Goal: Check status: Check status

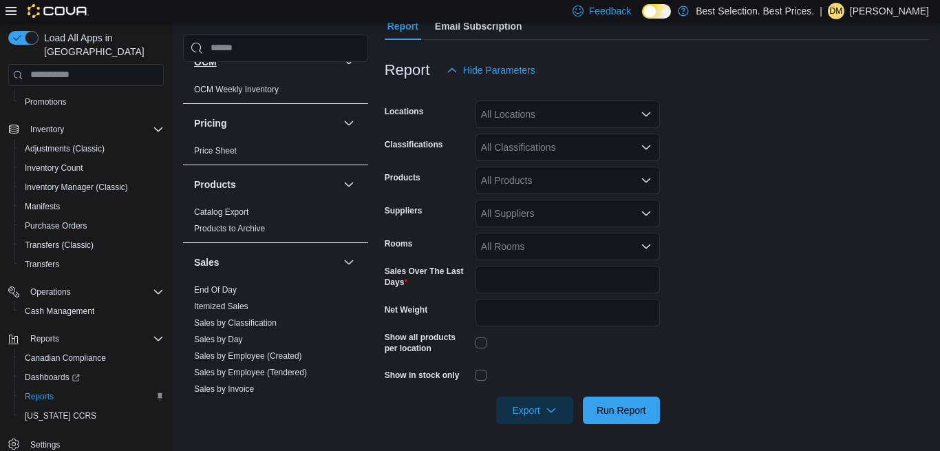
scroll to position [793, 0]
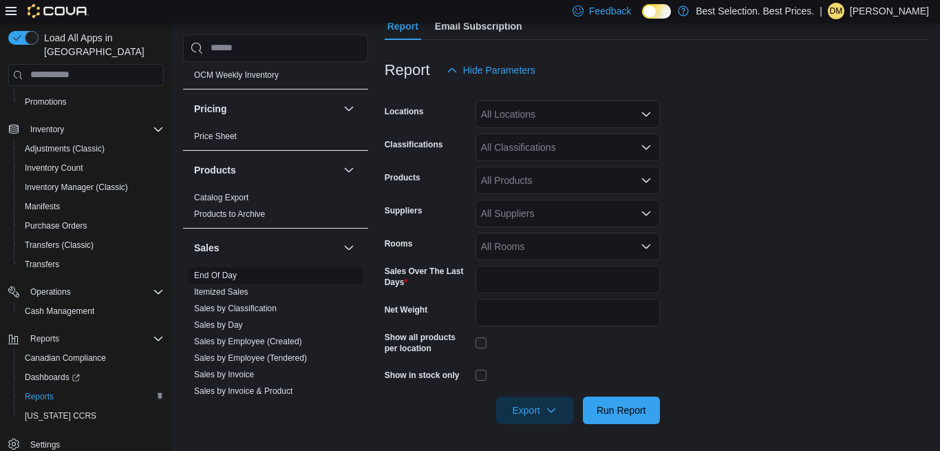
click at [235, 269] on span "End Of Day" at bounding box center [276, 275] width 174 height 17
click at [235, 277] on link "End Of Day" at bounding box center [215, 276] width 43 height 10
click at [235, 267] on div "Sales" at bounding box center [275, 248] width 185 height 39
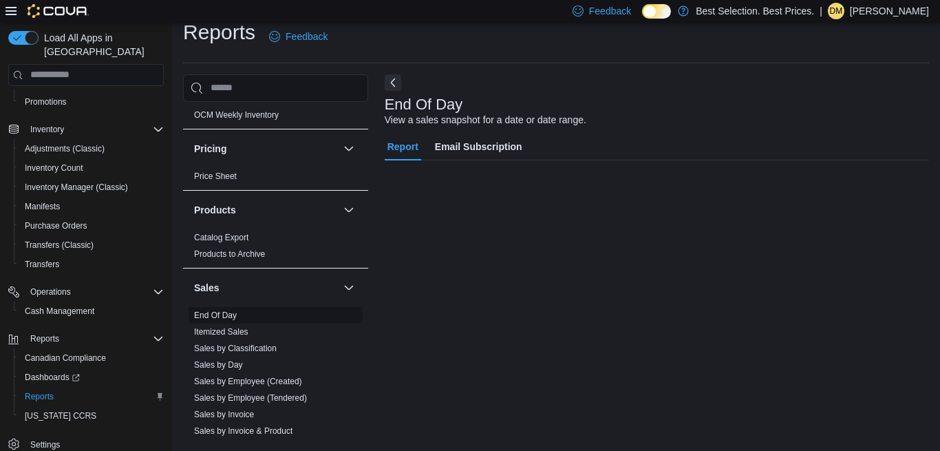
scroll to position [15, 0]
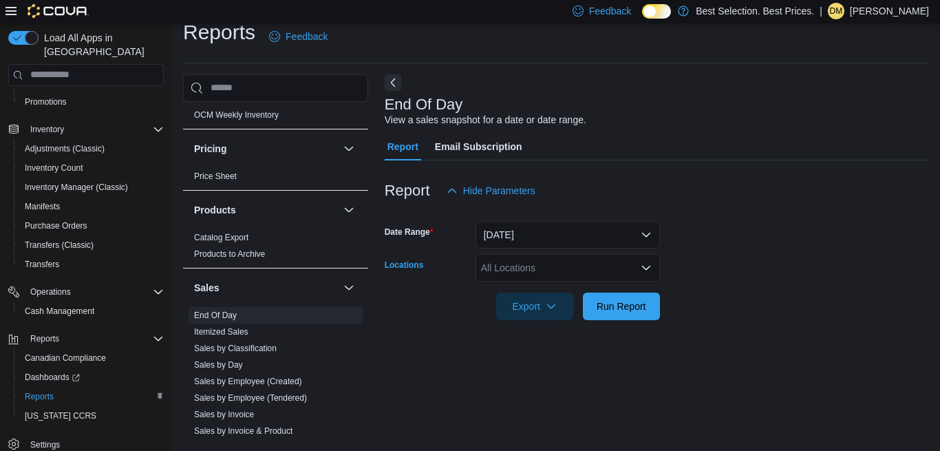
click at [613, 268] on div "All Locations" at bounding box center [568, 268] width 184 height 28
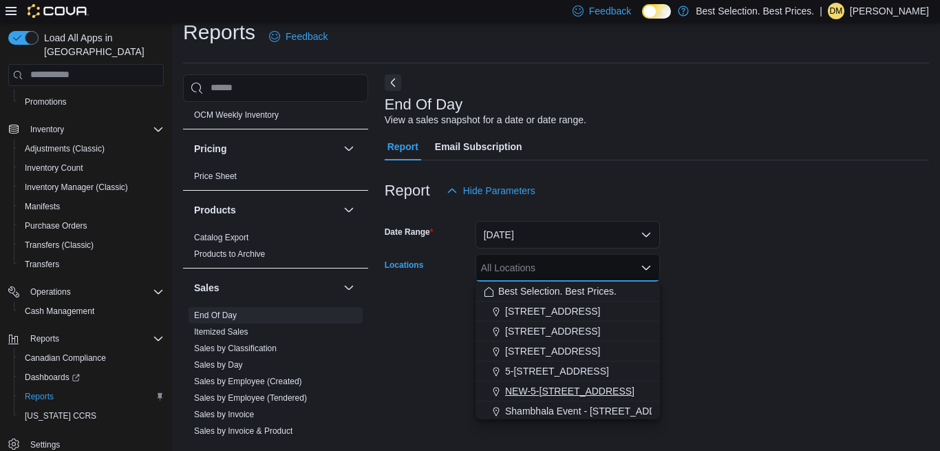
click at [580, 383] on button "NEW-5-[STREET_ADDRESS]" at bounding box center [568, 391] width 184 height 20
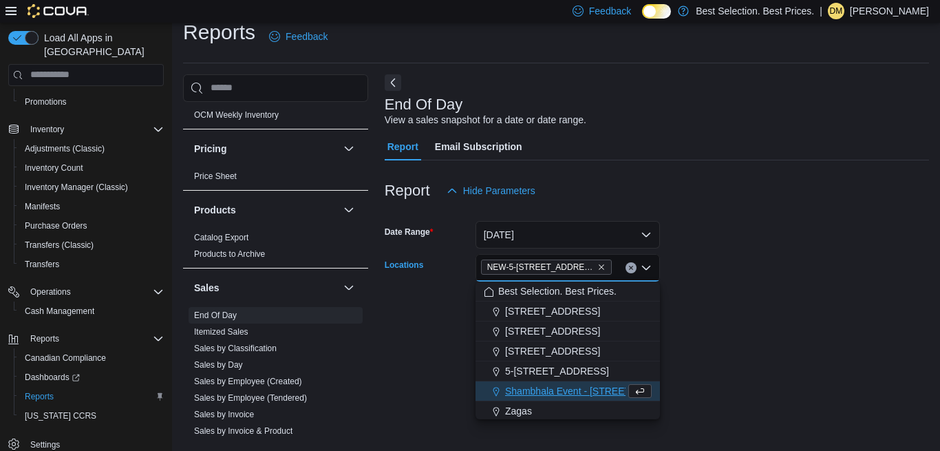
click at [798, 286] on div at bounding box center [657, 287] width 544 height 11
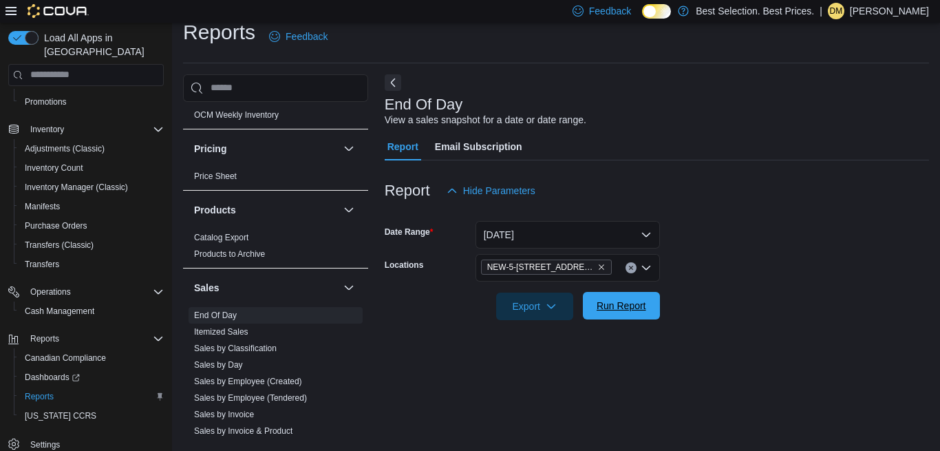
click at [642, 307] on span "Run Report" at bounding box center [622, 306] width 50 height 14
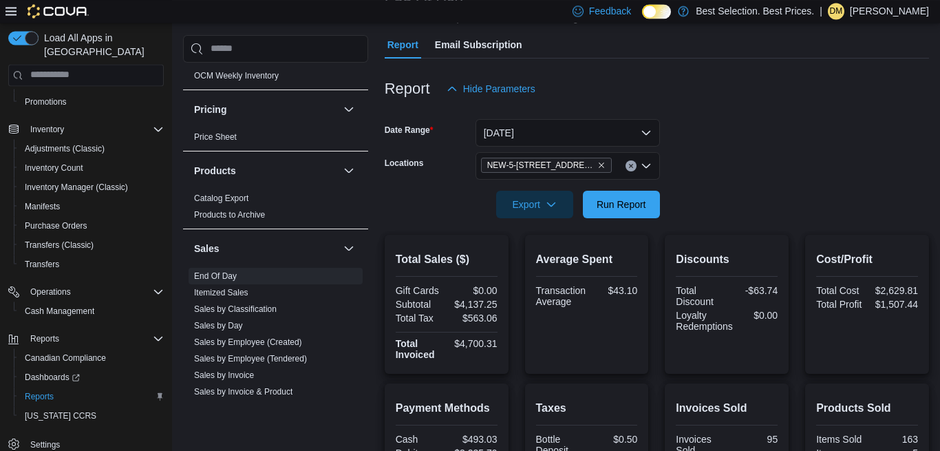
scroll to position [226, 0]
